Goal: Find specific page/section: Find specific page/section

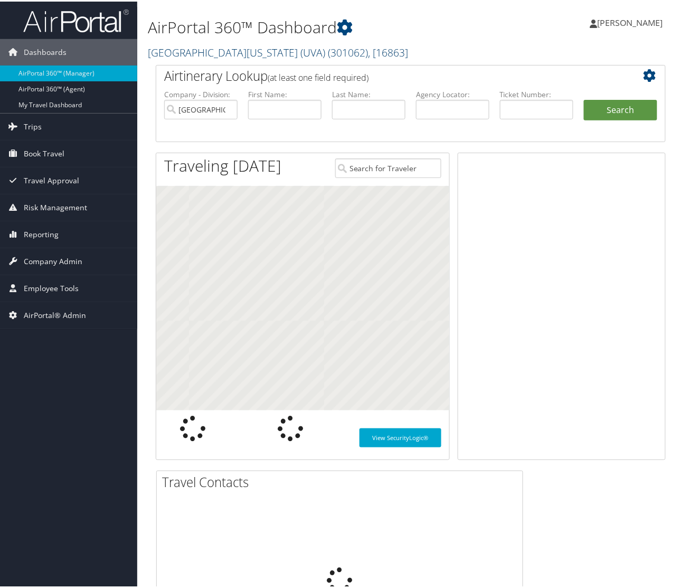
click at [196, 51] on link "University of Virginia (UVA) ( 301062 ) , [ 16863 ]" at bounding box center [278, 51] width 260 height 14
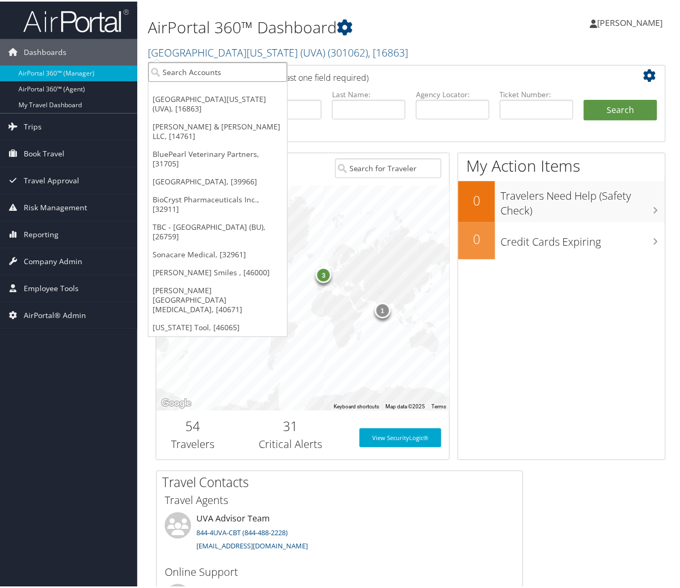
click at [189, 74] on input "search" at bounding box center [217, 71] width 139 height 20
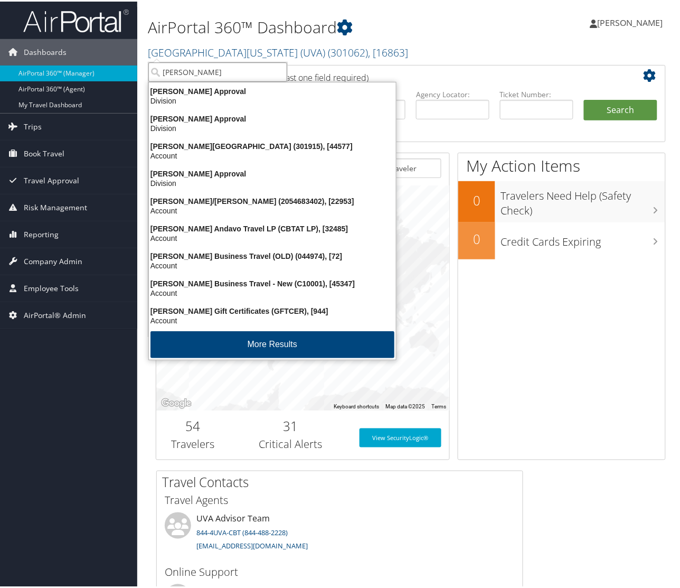
type input "christopher"
click at [230, 286] on div "Christopherson Business Travel - New (C10001), [45347] Account" at bounding box center [273, 287] width 244 height 24
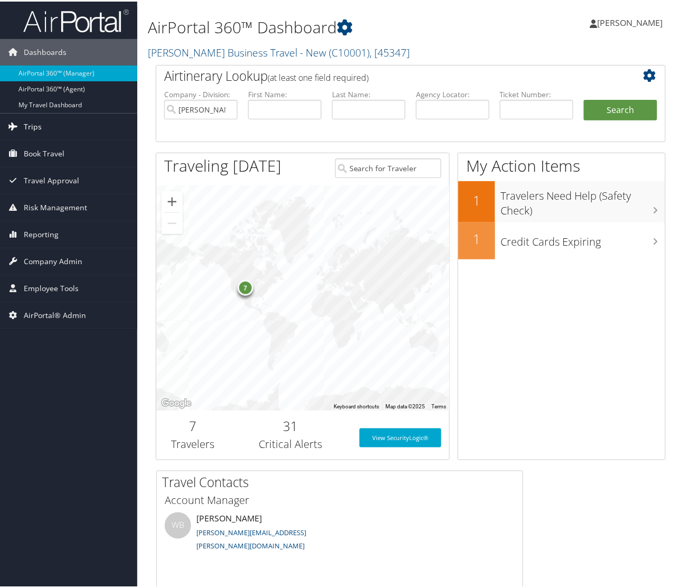
click at [22, 118] on link "Trips" at bounding box center [68, 125] width 137 height 26
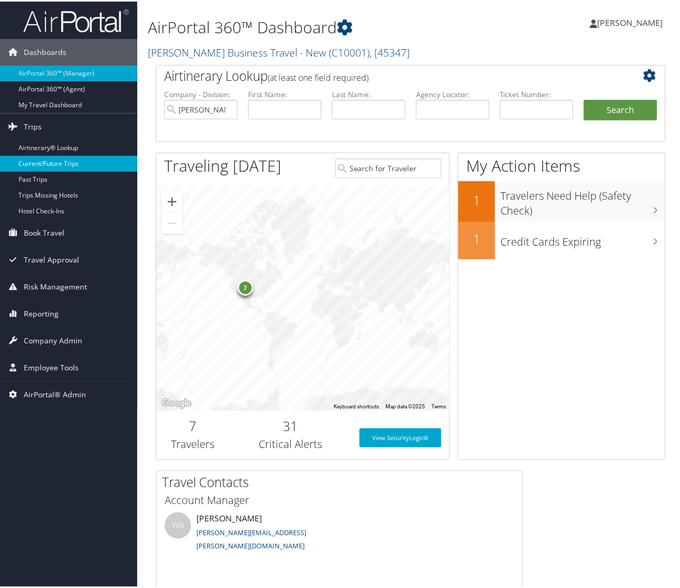
click at [38, 157] on link "Current/Future Trips" at bounding box center [68, 162] width 137 height 16
